Goal: Task Accomplishment & Management: Use online tool/utility

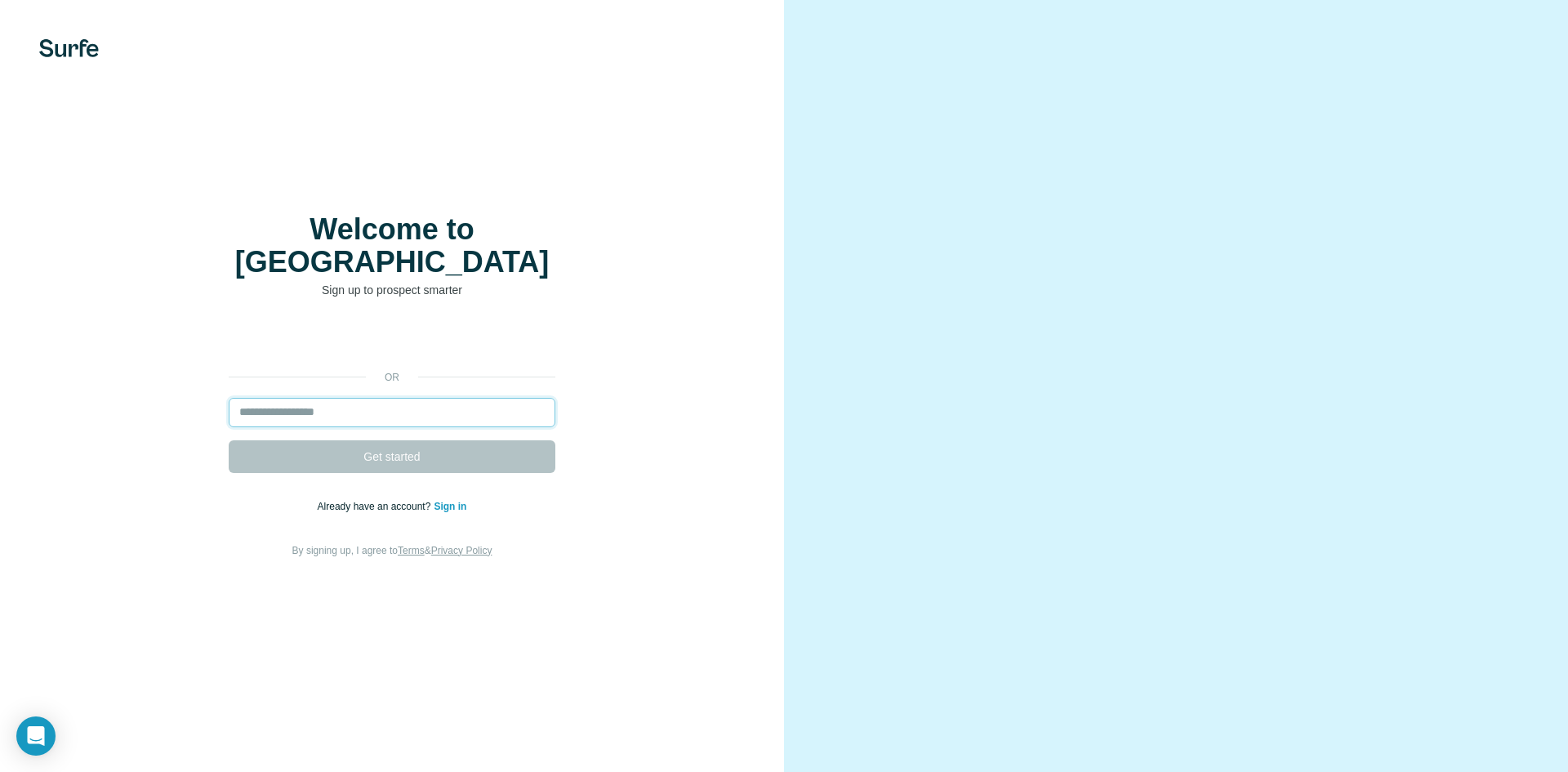
click at [312, 397] on input "email" at bounding box center [392, 412] width 326 height 29
paste input "**********"
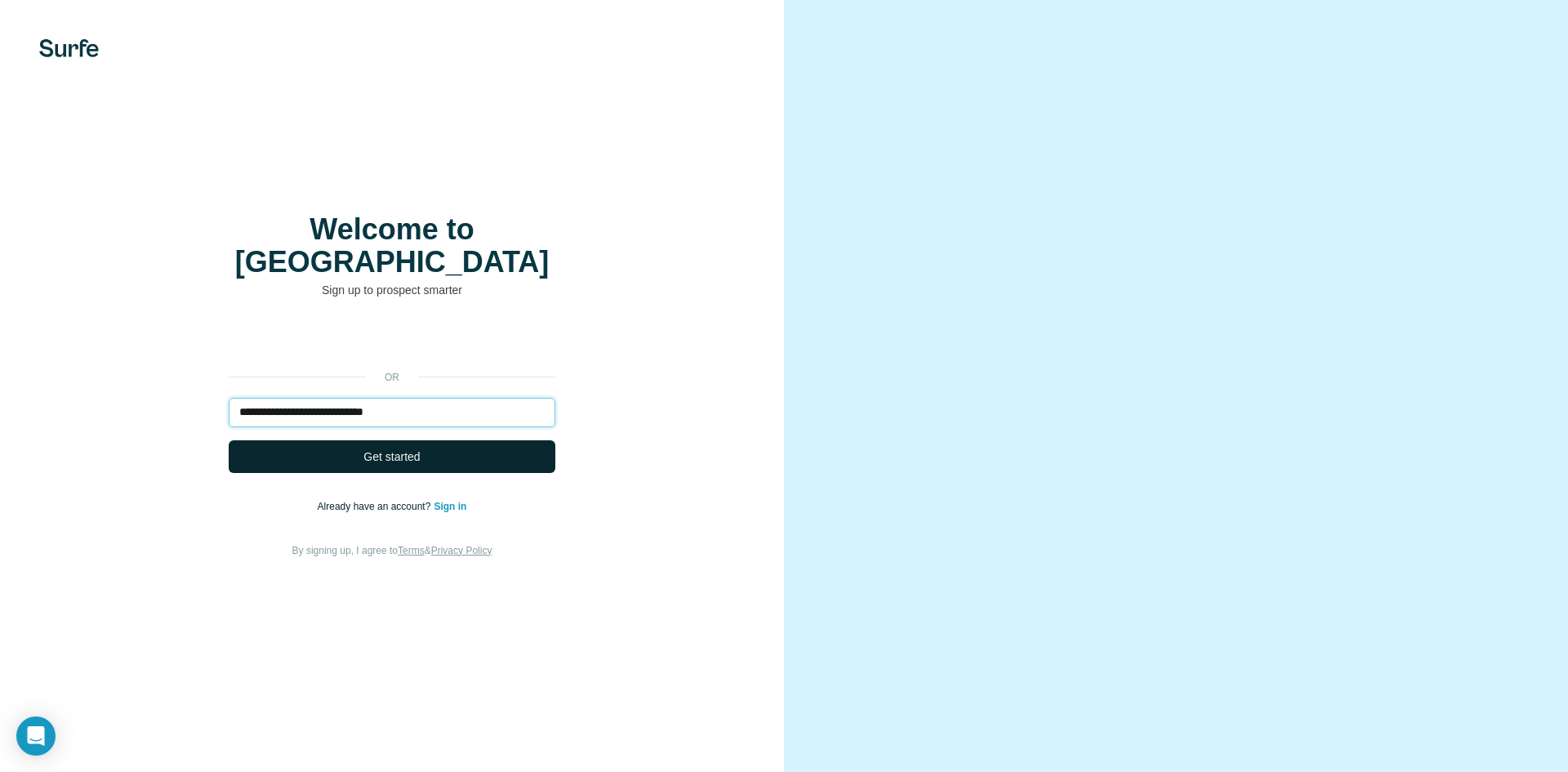
type input "**********"
click at [408, 448] on button "Get started" at bounding box center [392, 456] width 326 height 33
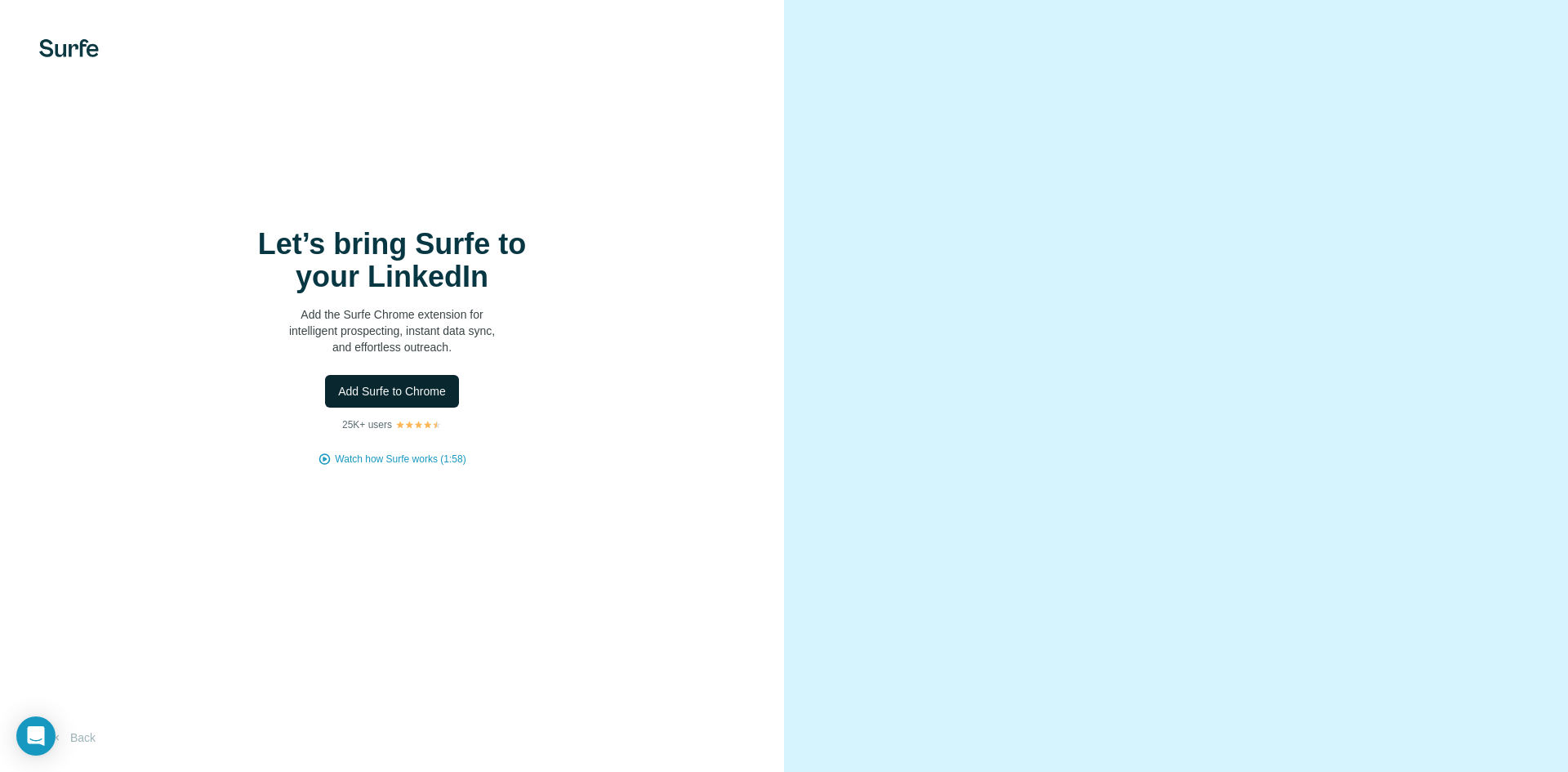
click at [408, 387] on span "Add Surfe to Chrome" at bounding box center [392, 391] width 108 height 16
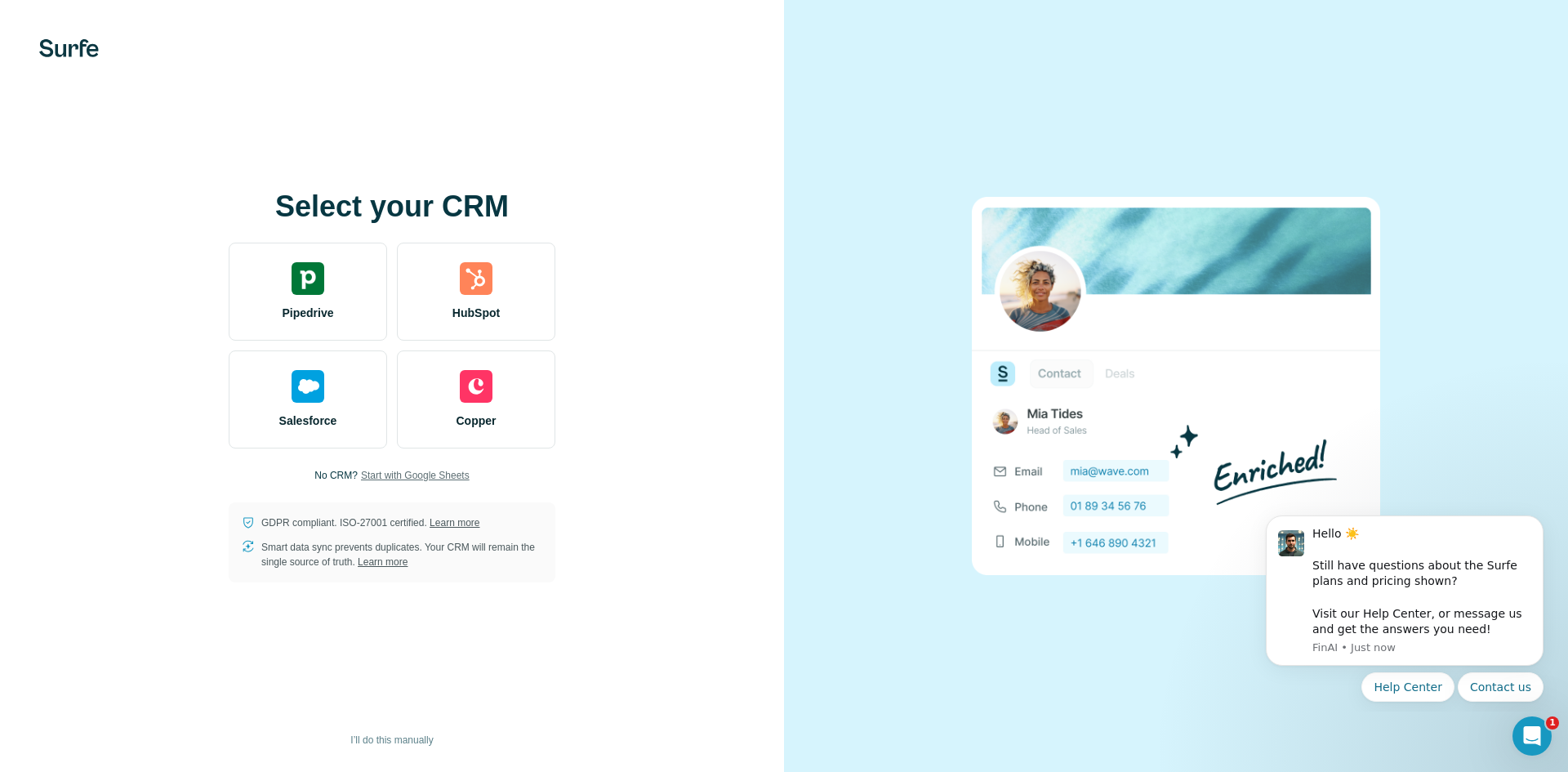
click at [421, 476] on span "Start with Google Sheets" at bounding box center [414, 476] width 109 height 15
click at [396, 740] on span "I’ll do this manually" at bounding box center [391, 740] width 82 height 15
click at [446, 477] on span "Start with Google Sheets" at bounding box center [414, 476] width 109 height 15
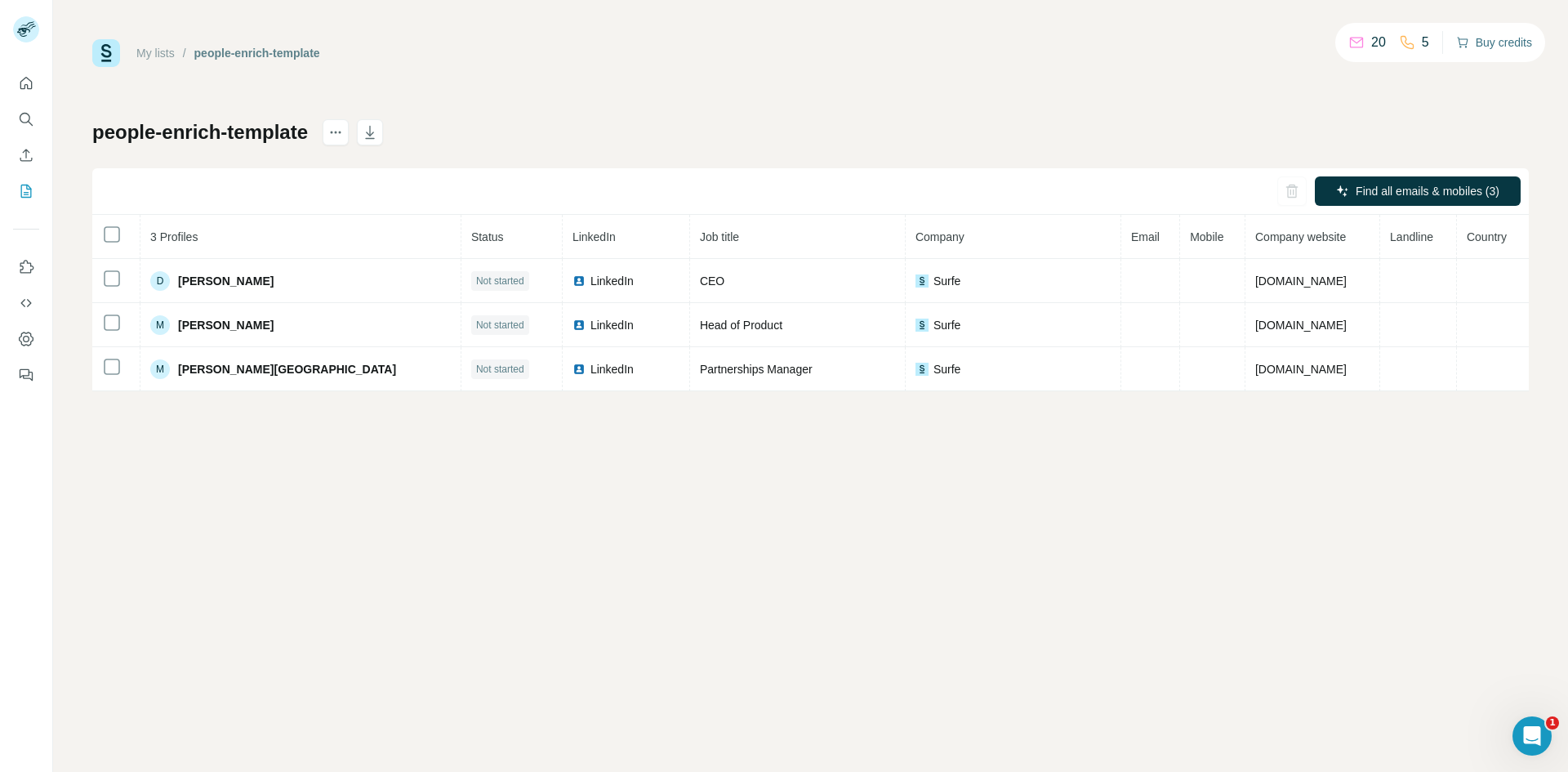
click at [1483, 42] on button "Buy credits" at bounding box center [1494, 43] width 76 height 23
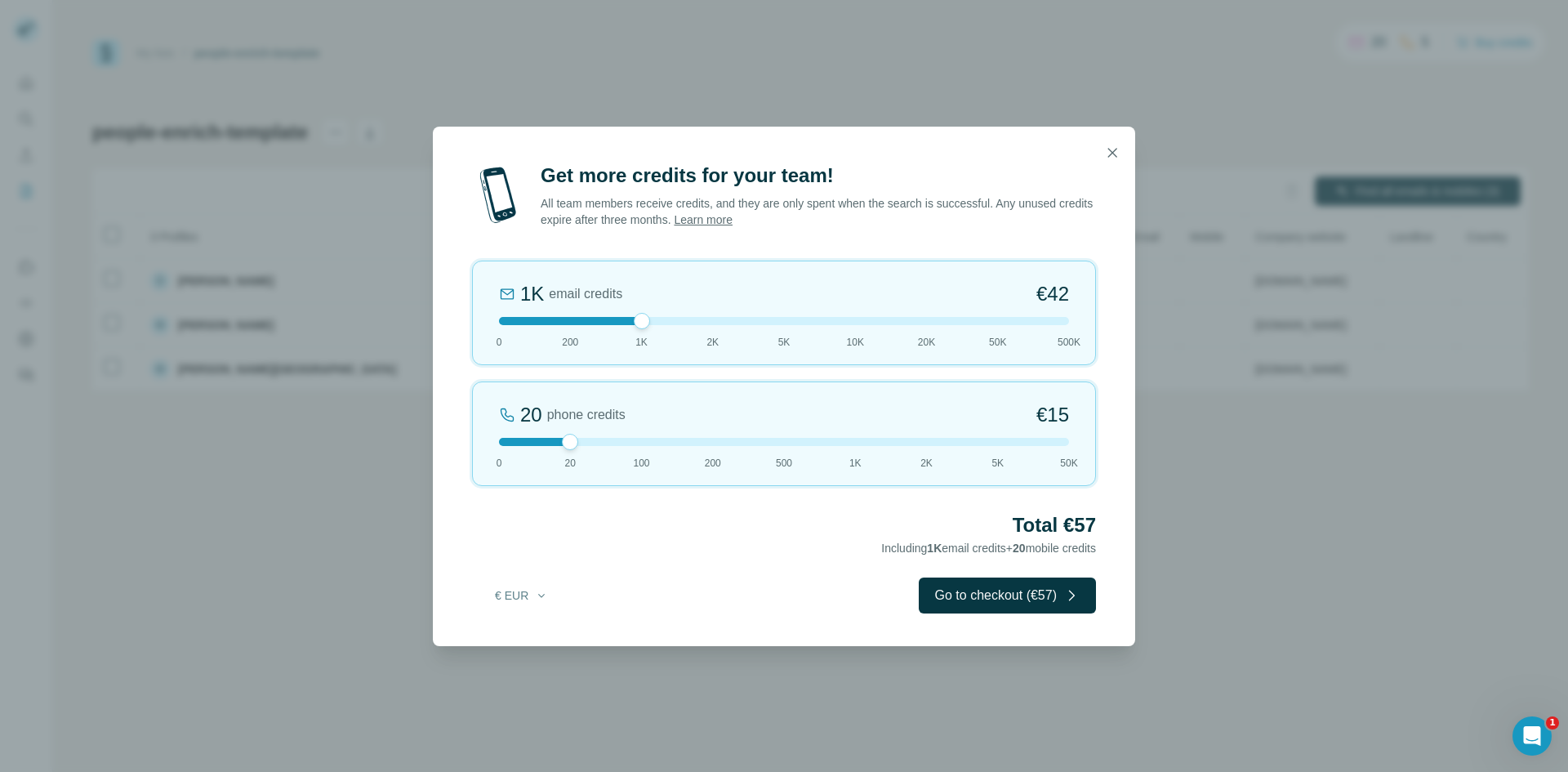
drag, startPoint x: 571, startPoint y: 323, endPoint x: 643, endPoint y: 324, distance: 72.0
click at [643, 324] on div at bounding box center [642, 321] width 16 height 16
click at [513, 585] on button "€ EUR" at bounding box center [521, 595] width 76 height 29
click at [541, 634] on div "$ USD" at bounding box center [554, 631] width 137 height 16
click at [1118, 149] on icon "button" at bounding box center [1112, 152] width 16 height 16
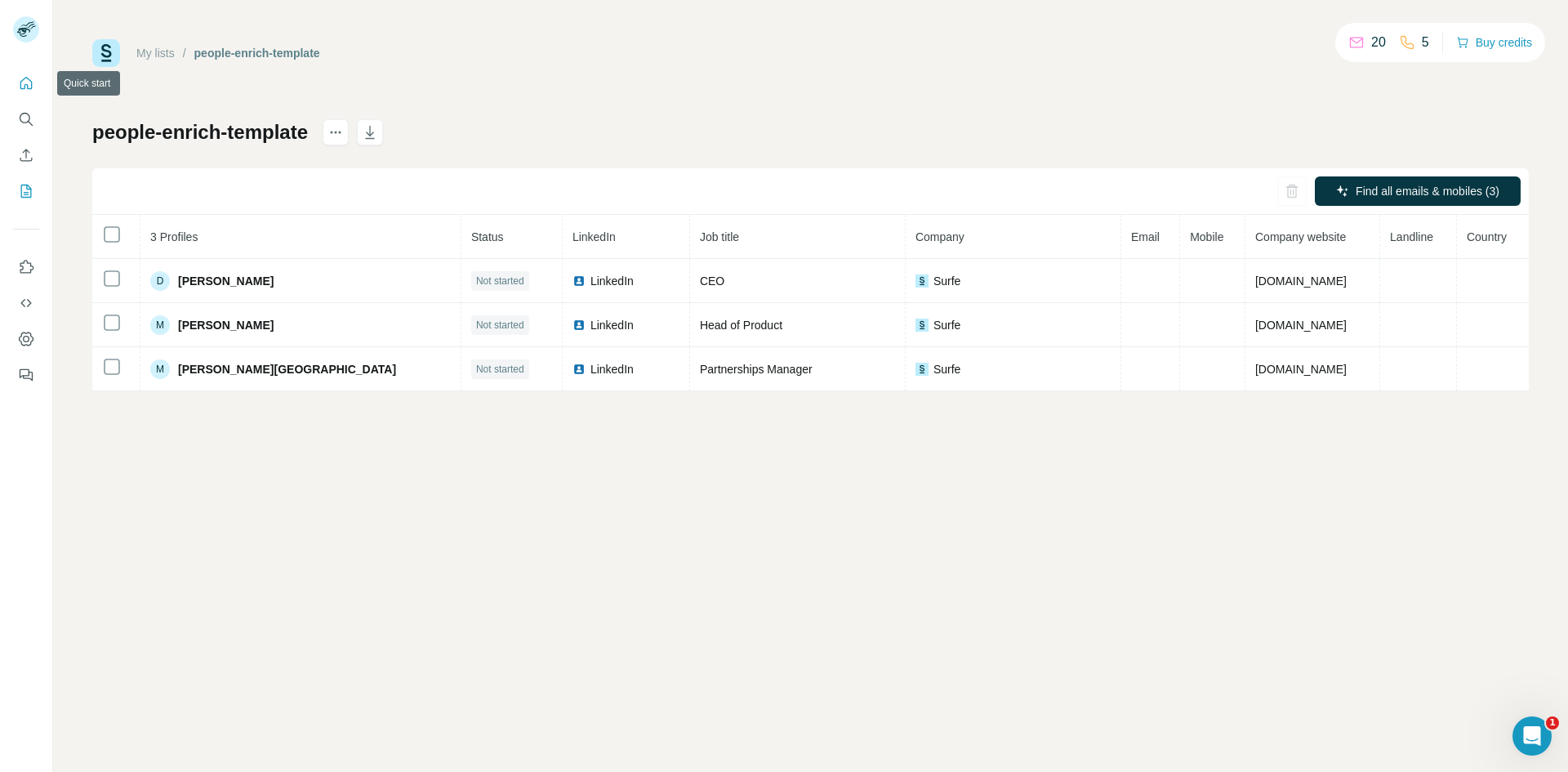
click at [26, 87] on icon "Quick start" at bounding box center [26, 82] width 12 height 12
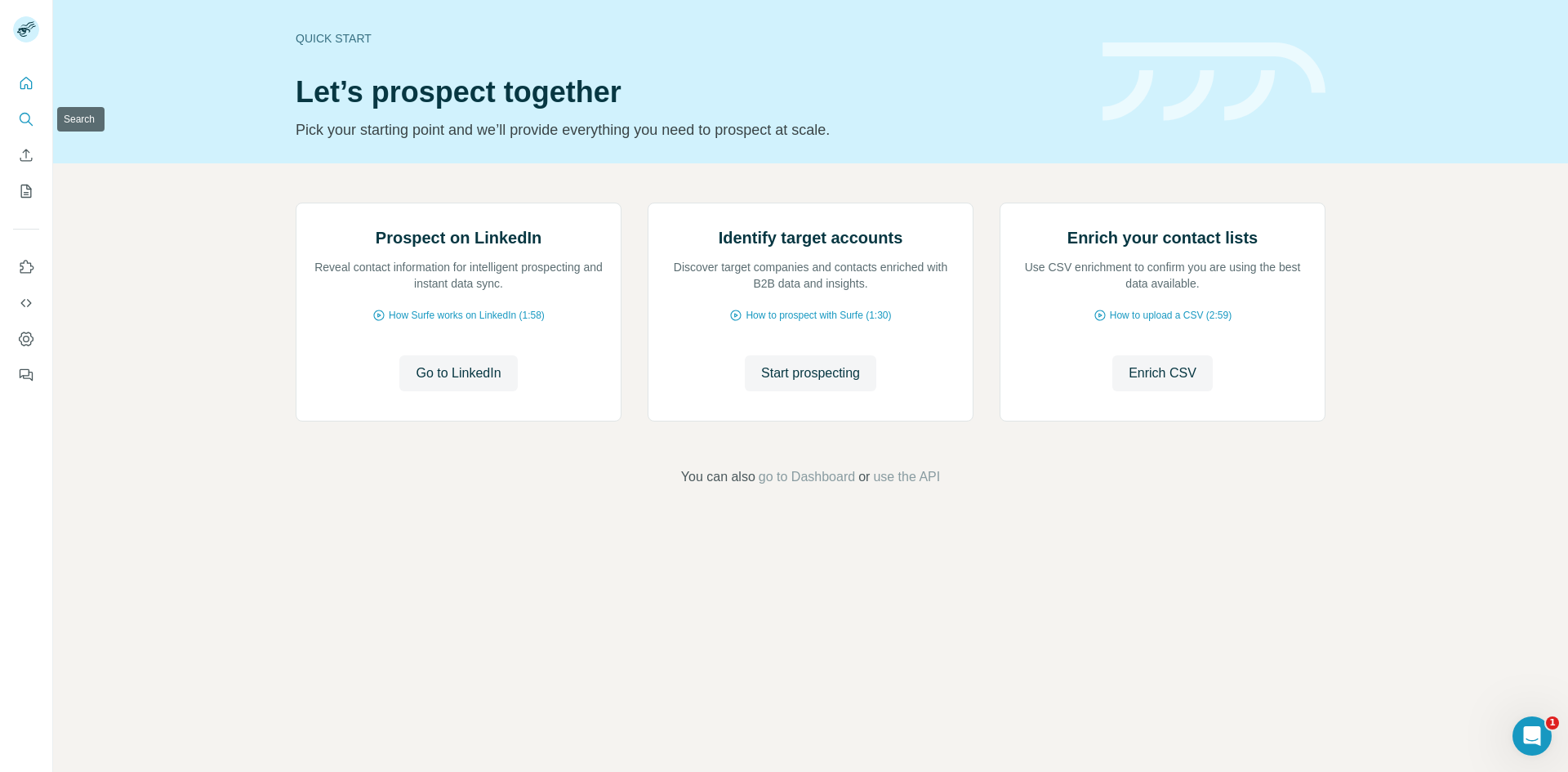
click at [28, 124] on icon "Search" at bounding box center [26, 118] width 16 height 16
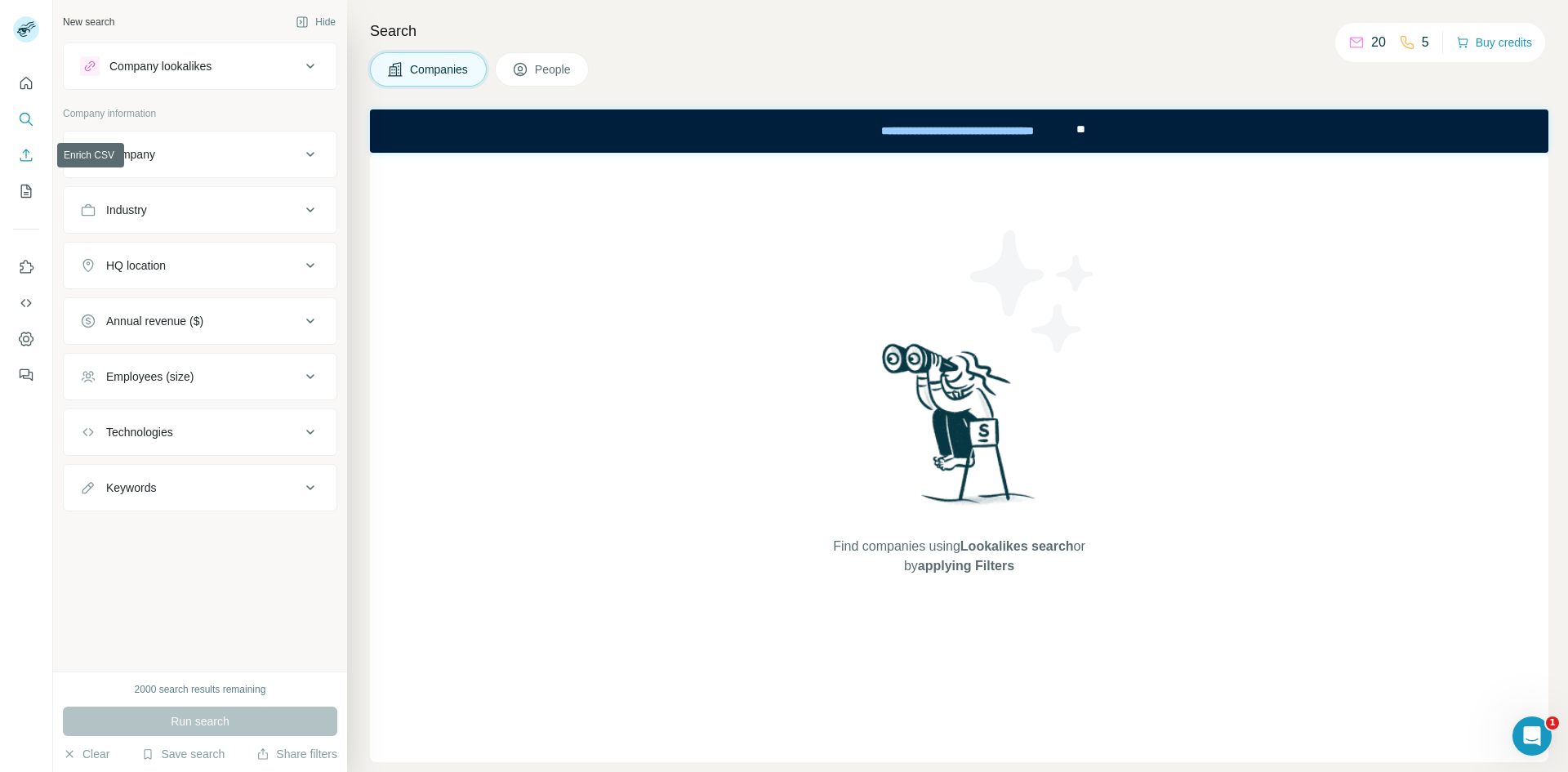
click at [22, 163] on icon "Enrich CSV" at bounding box center [26, 154] width 16 height 16
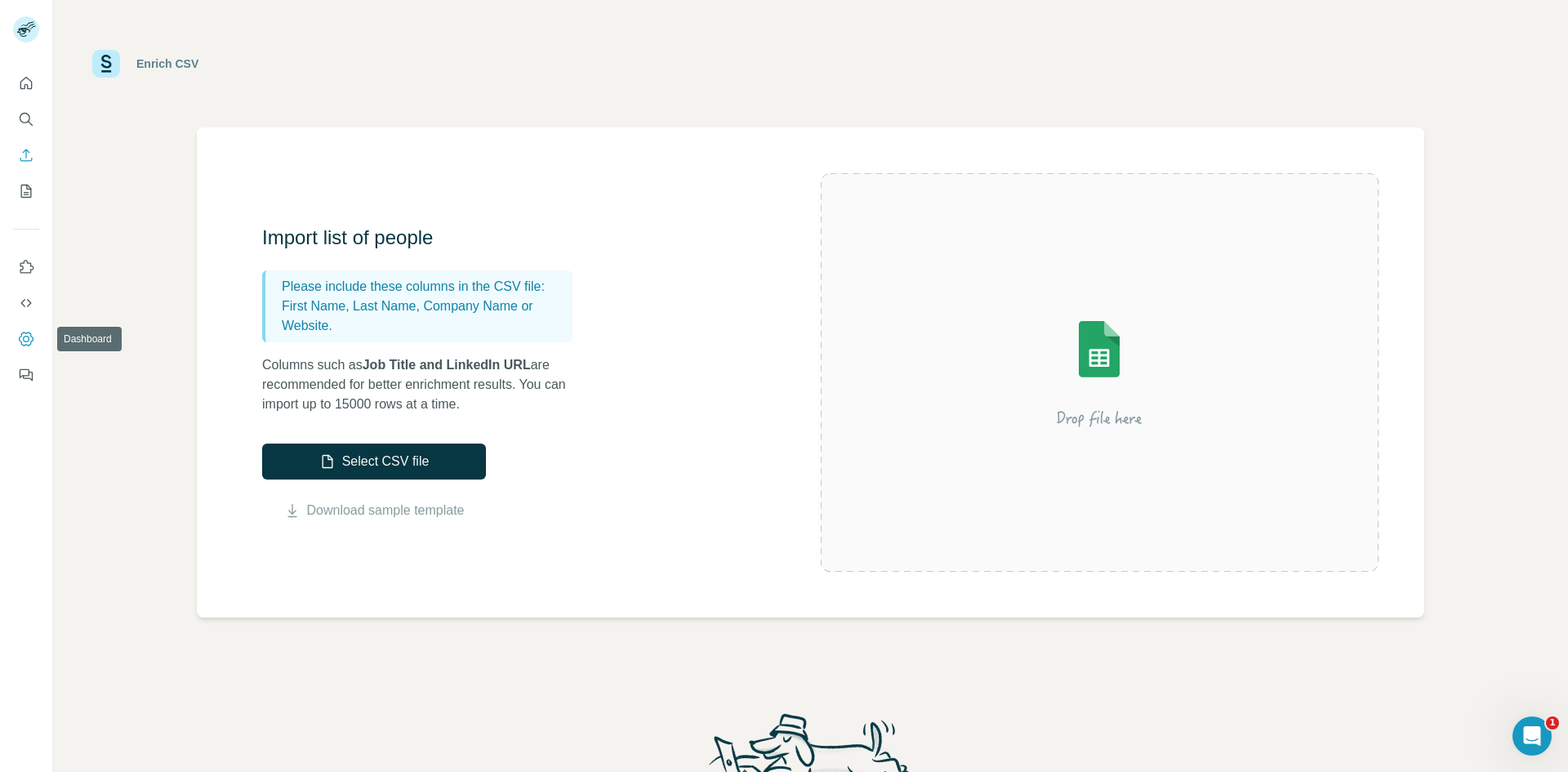
click at [27, 339] on icon "Dashboard" at bounding box center [26, 339] width 16 height 16
click at [22, 202] on button "My lists" at bounding box center [26, 190] width 26 height 29
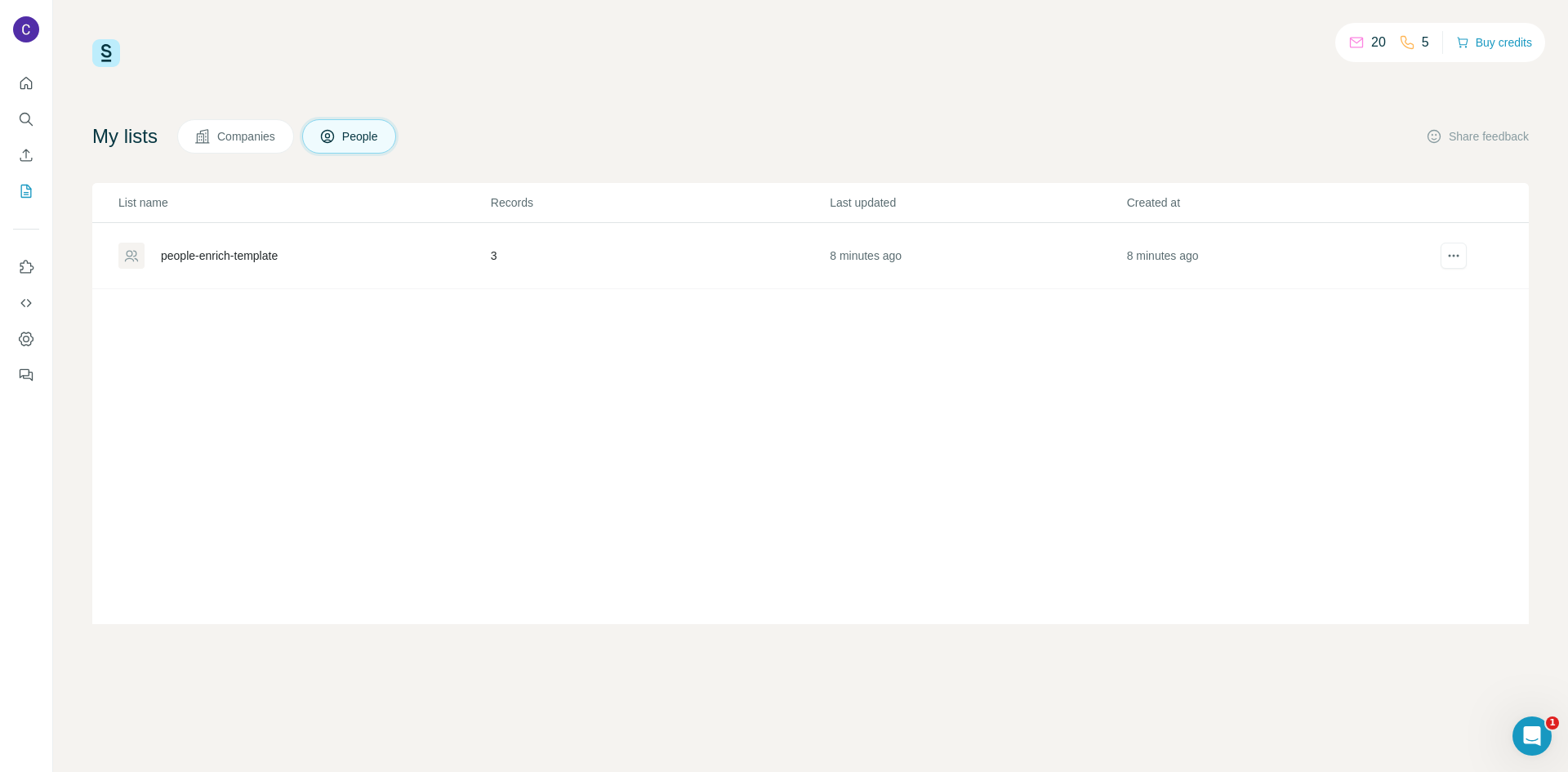
click at [269, 248] on div "people-enrich-template" at bounding box center [219, 254] width 116 height 16
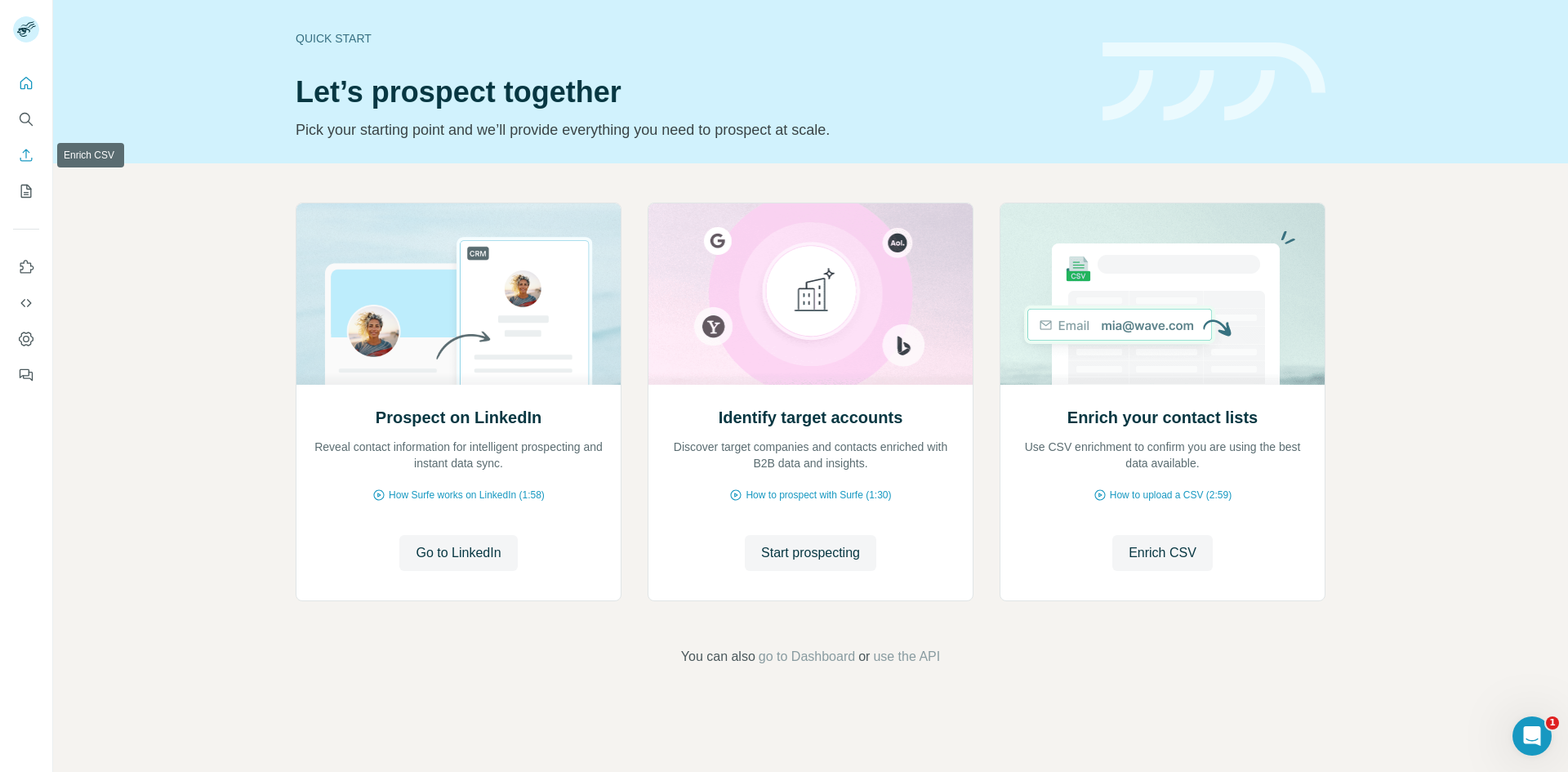
click at [18, 155] on icon "Enrich CSV" at bounding box center [26, 154] width 16 height 16
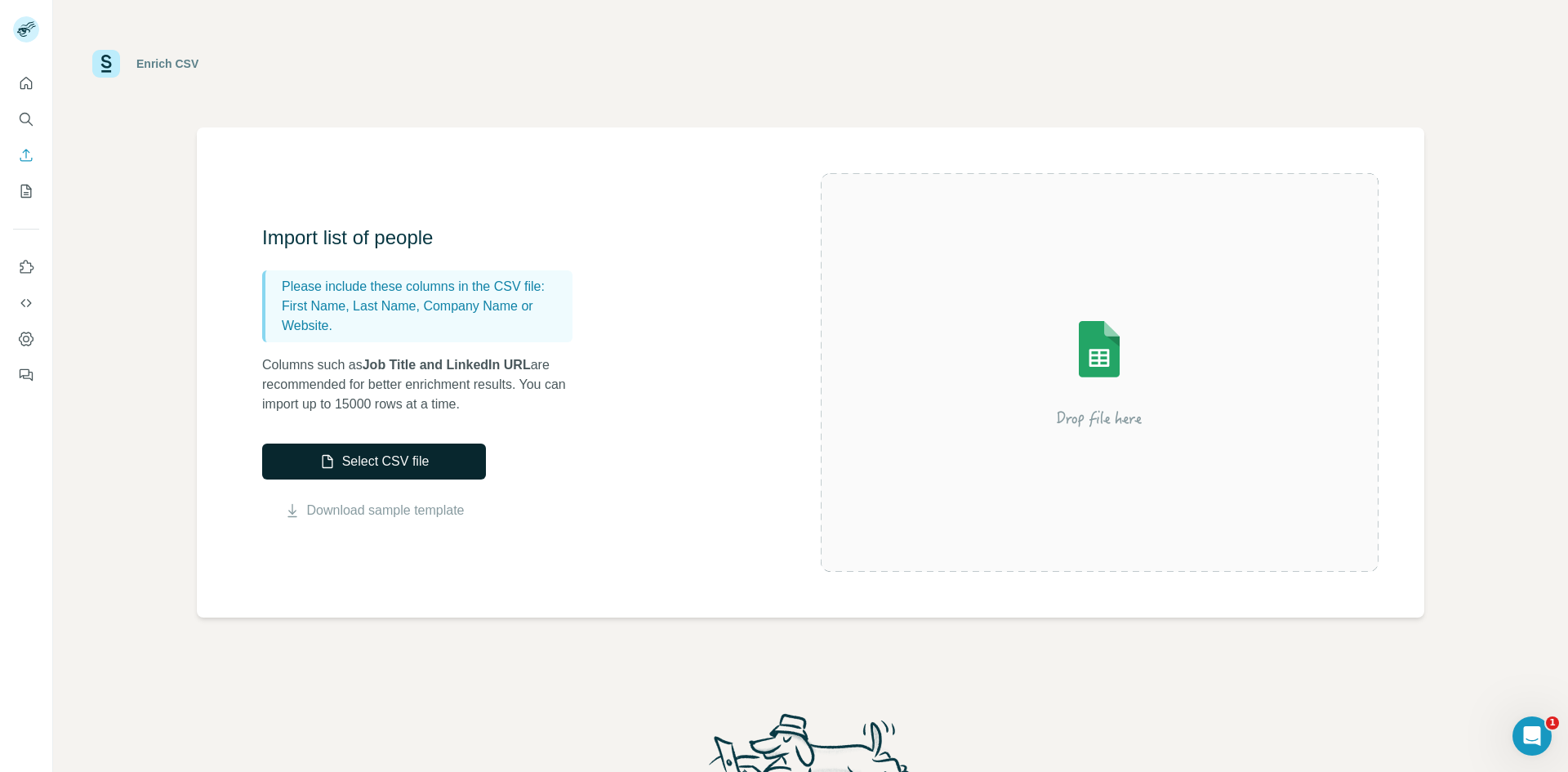
click at [432, 455] on button "Select CSV file" at bounding box center [374, 462] width 223 height 36
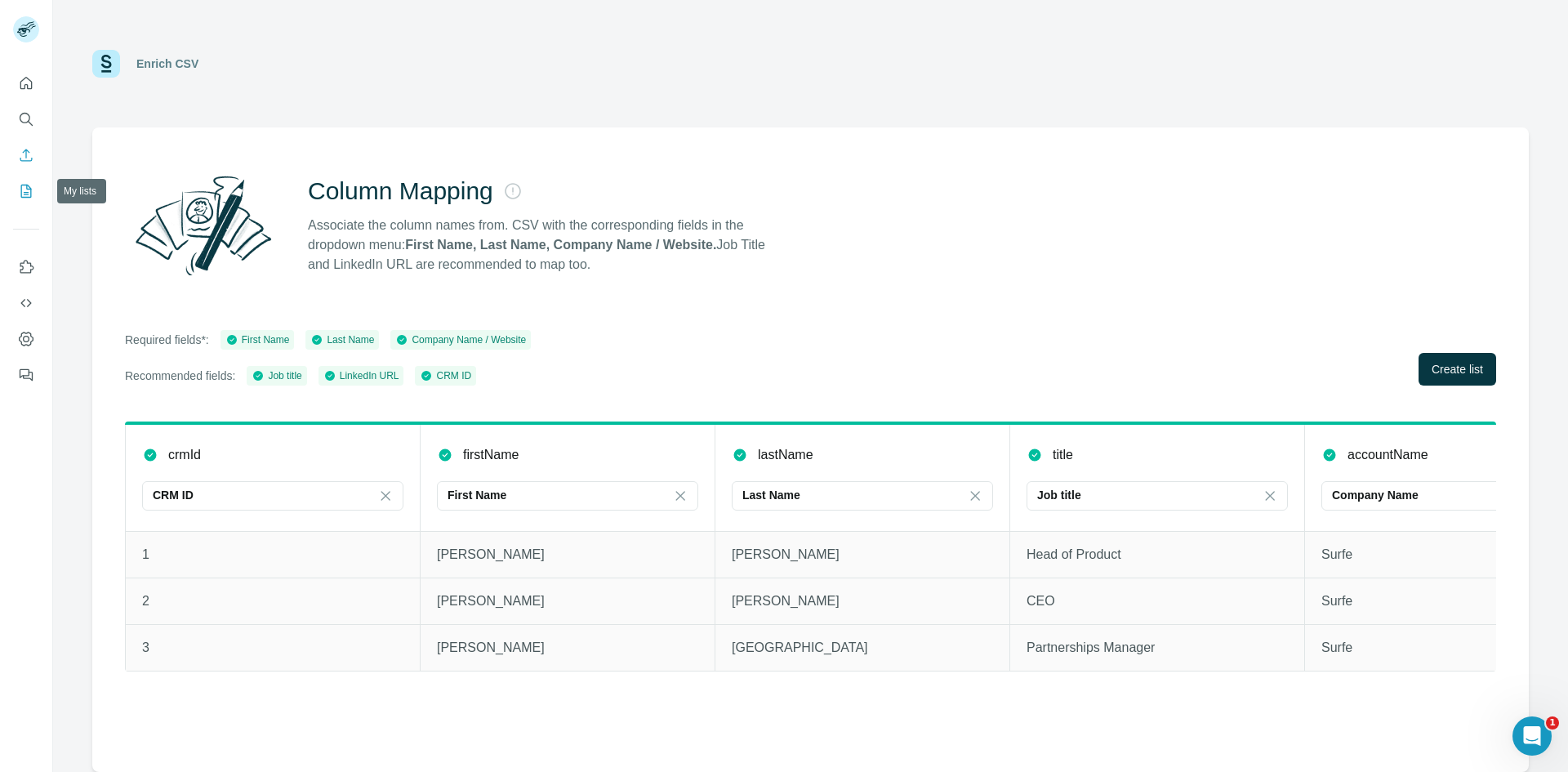
click at [26, 193] on icon "My lists" at bounding box center [26, 190] width 16 height 16
